Goal: Transaction & Acquisition: Purchase product/service

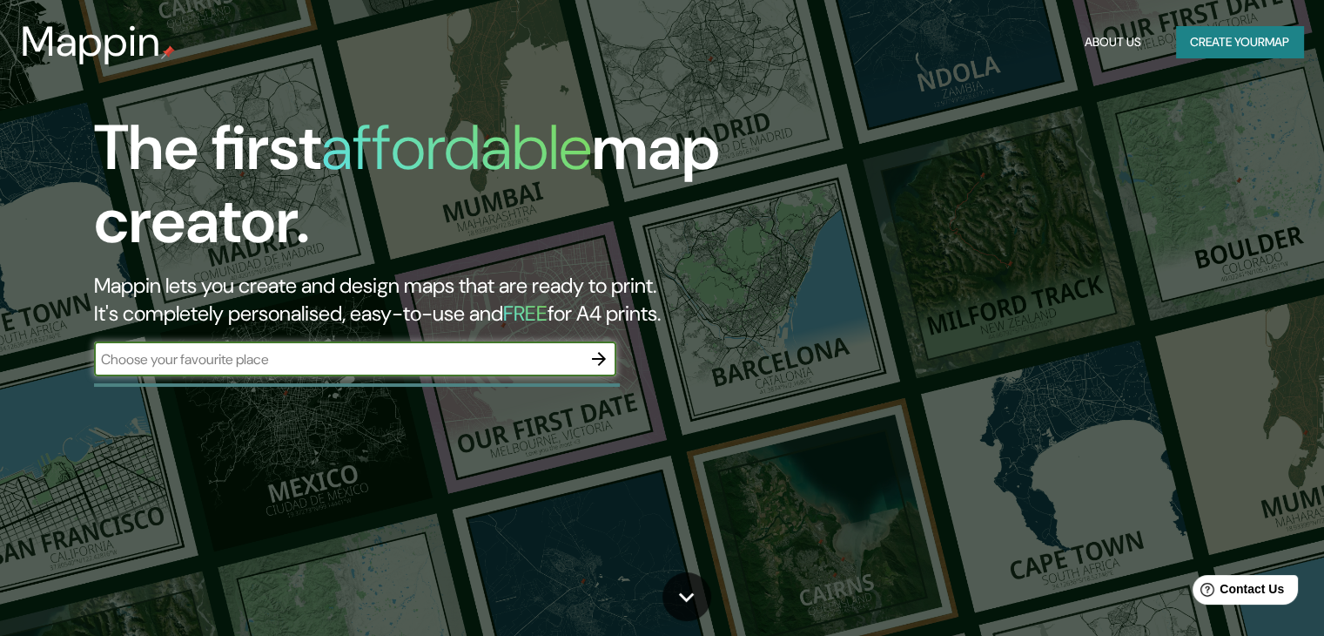
click at [1212, 46] on button "Create your map" at bounding box center [1239, 42] width 127 height 32
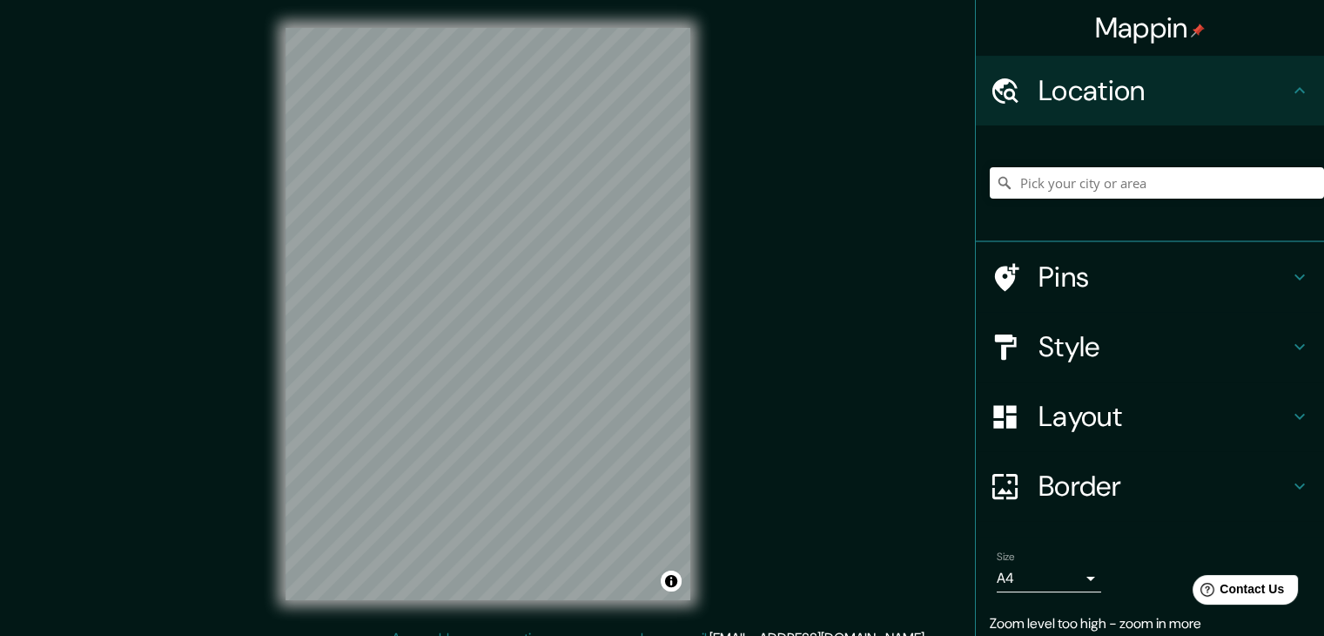
click at [710, 203] on div "© Mapbox © OpenStreetMap Improve this map" at bounding box center [488, 314] width 461 height 628
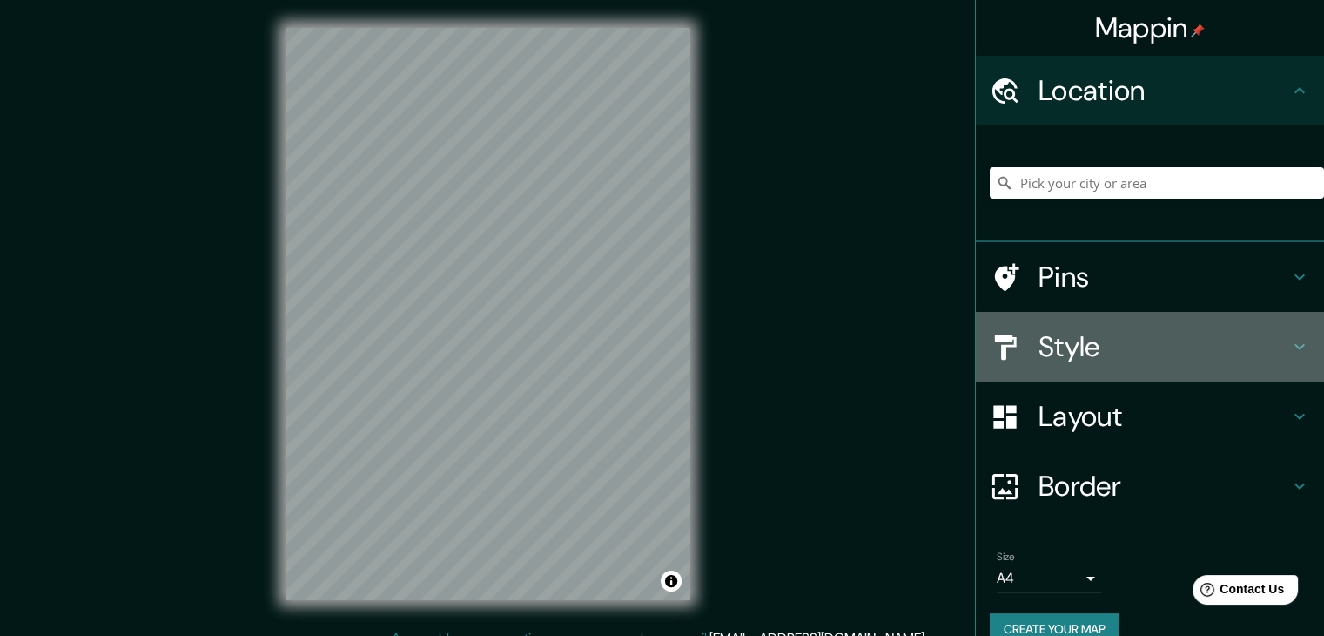
click at [1086, 346] on h4 "Style" at bounding box center [1164, 346] width 251 height 35
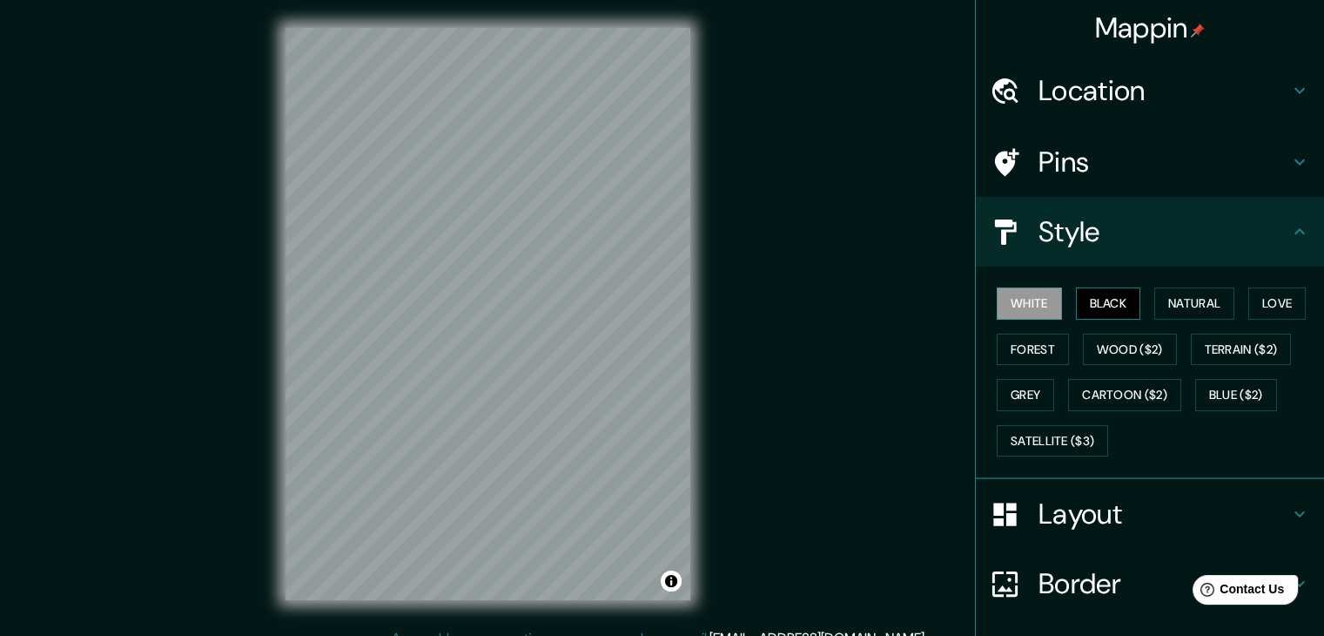
click at [1093, 297] on button "Black" at bounding box center [1108, 303] width 65 height 32
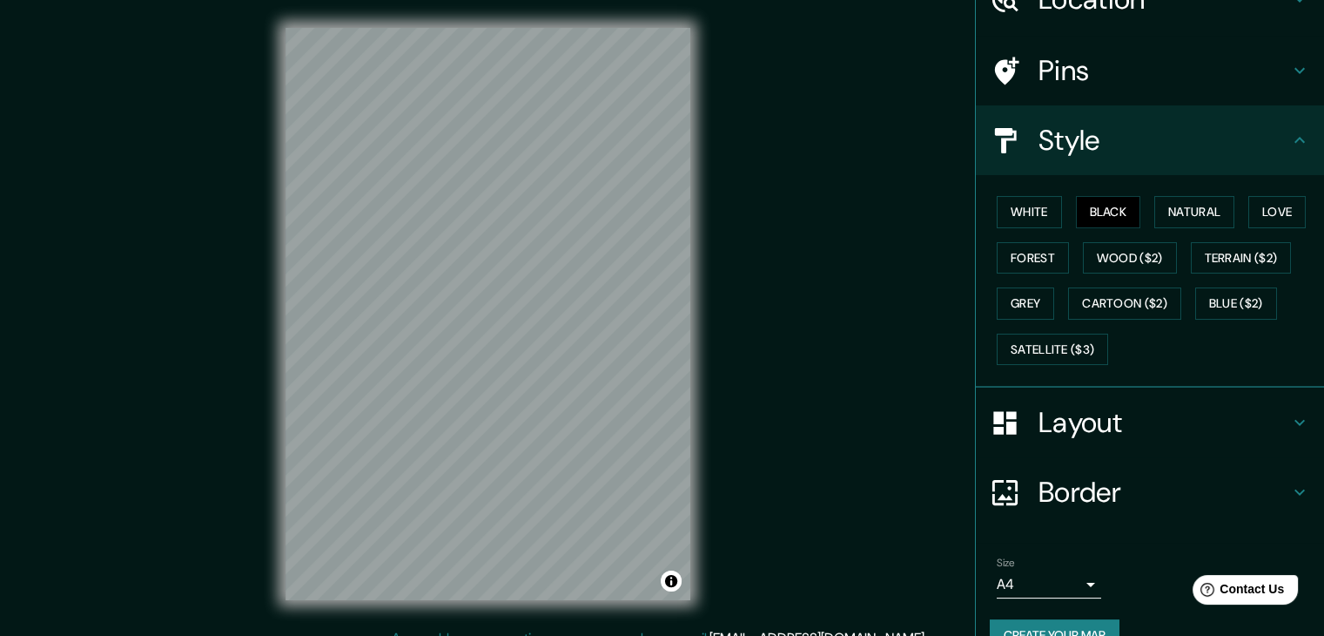
scroll to position [125, 0]
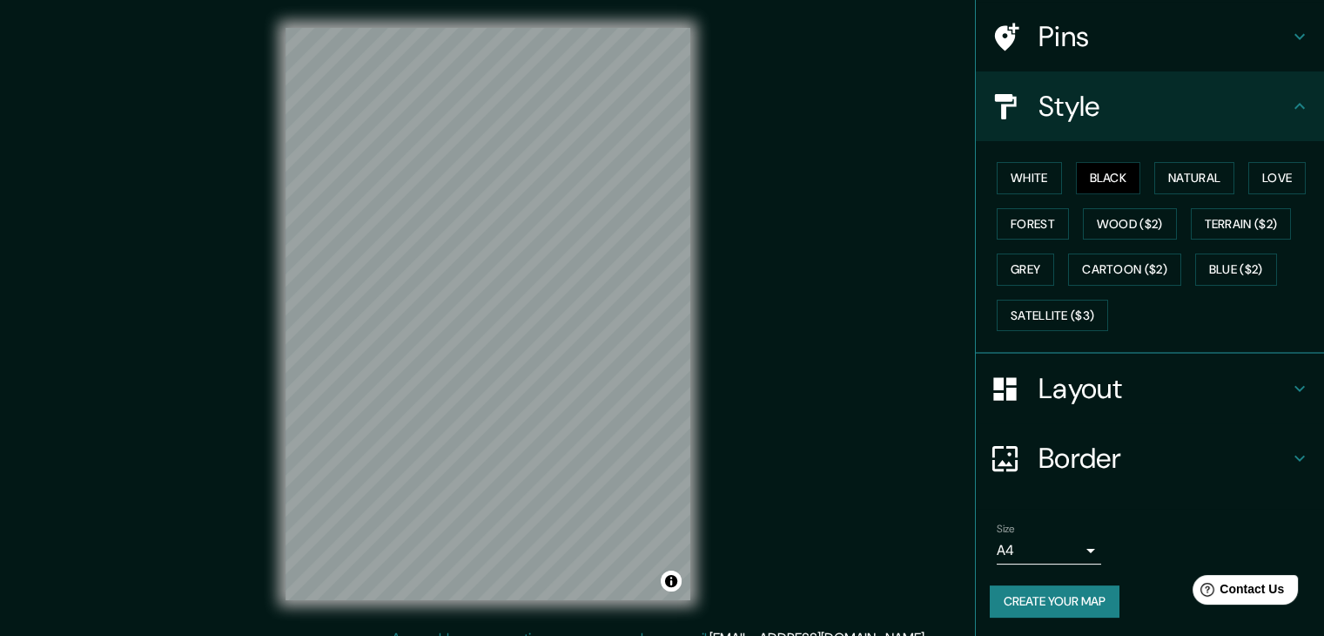
click at [1048, 603] on button "Create your map" at bounding box center [1055, 601] width 130 height 32
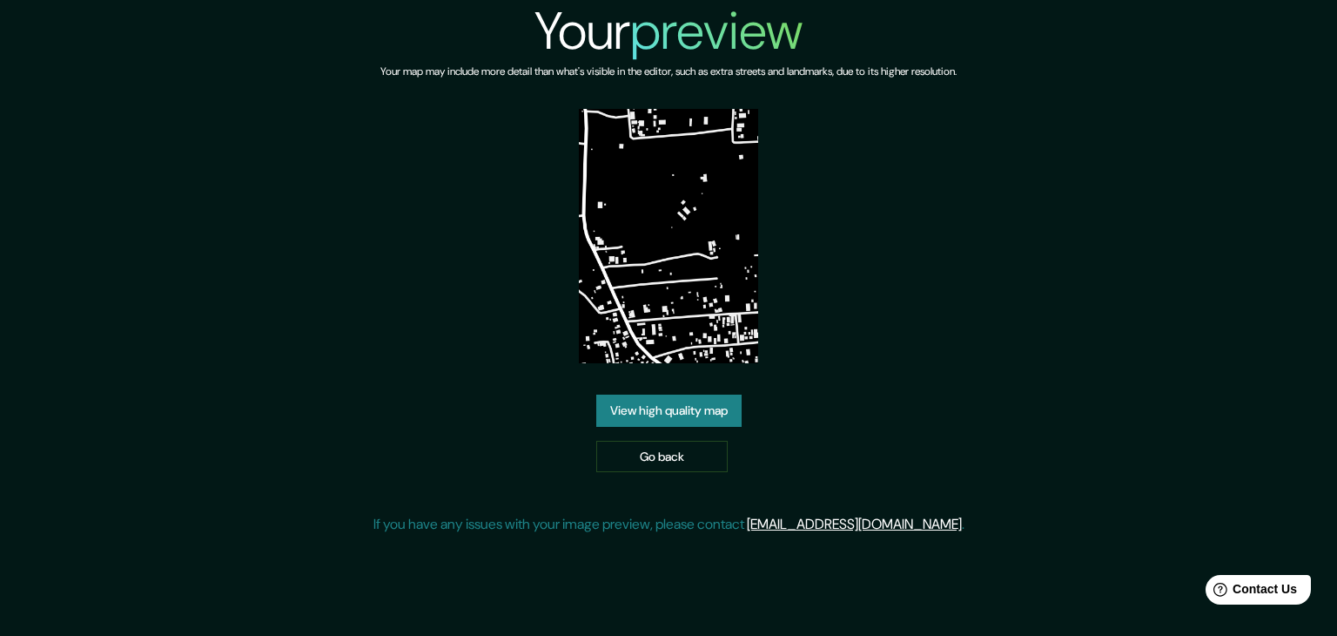
click at [700, 412] on link "View high quality map" at bounding box center [668, 410] width 145 height 32
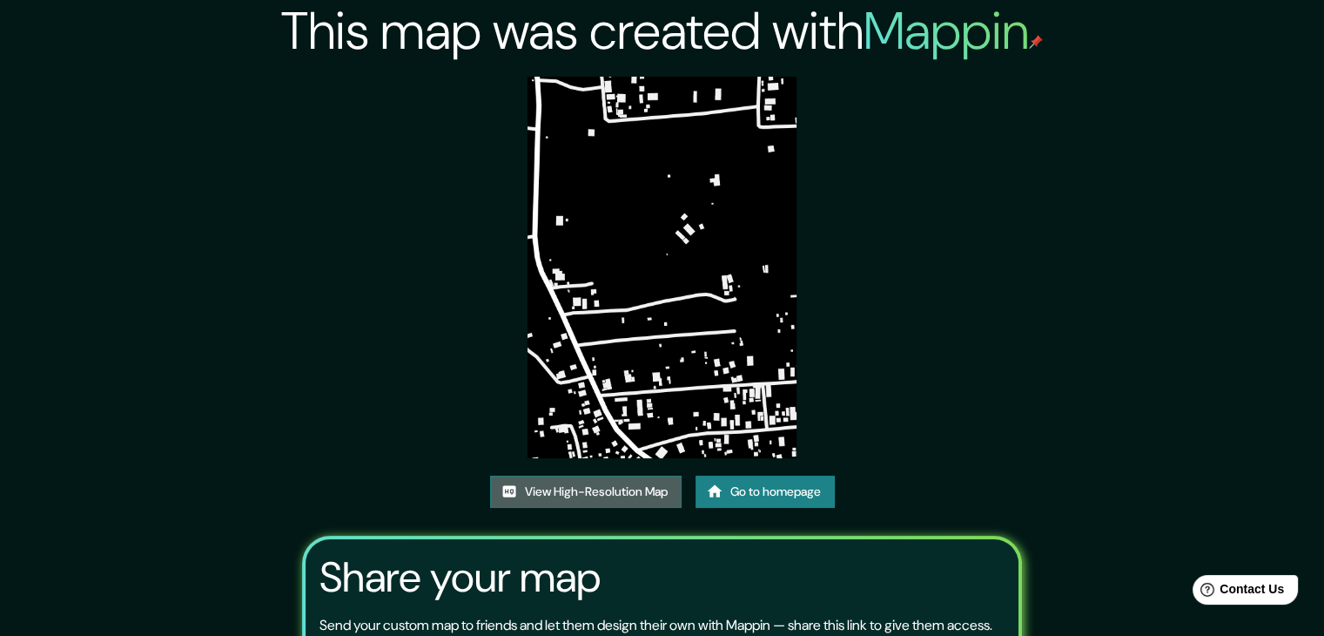
click at [582, 493] on link "View High-Resolution Map" at bounding box center [586, 491] width 192 height 32
